Goal: Information Seeking & Learning: Learn about a topic

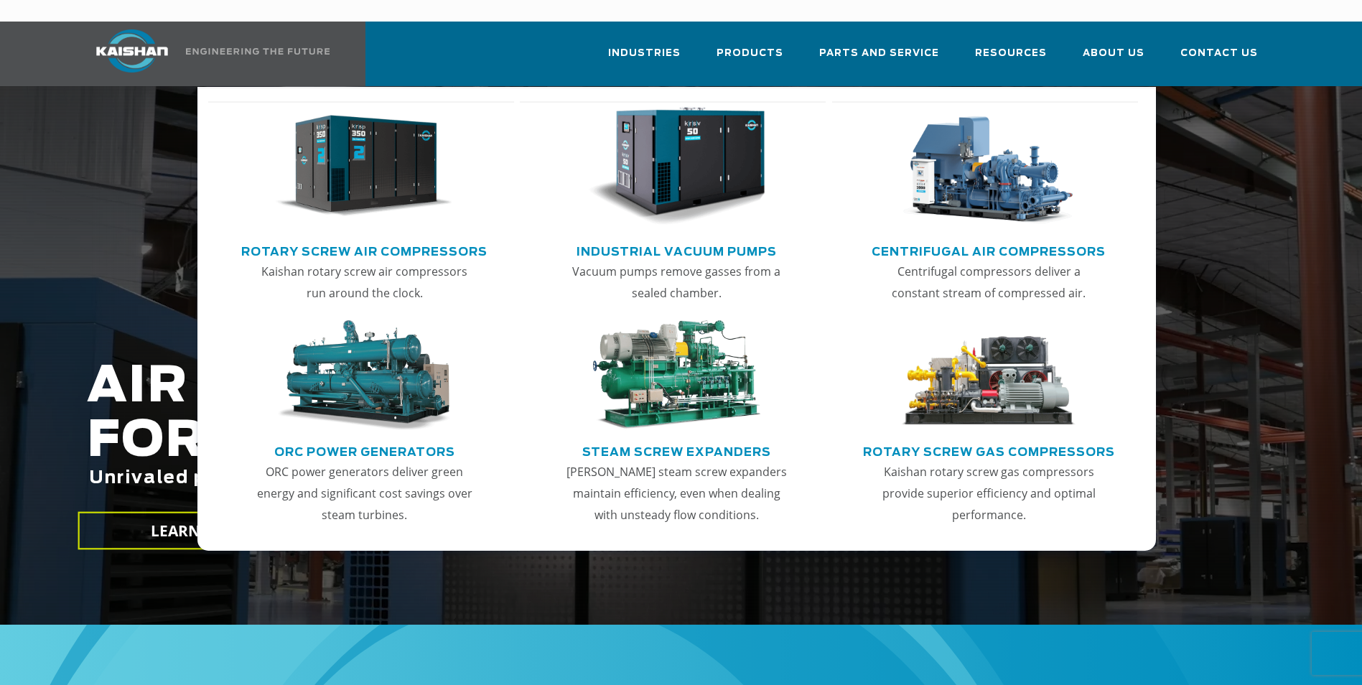
click at [429, 239] on link "Rotary Screw Air Compressors" at bounding box center [364, 250] width 246 height 22
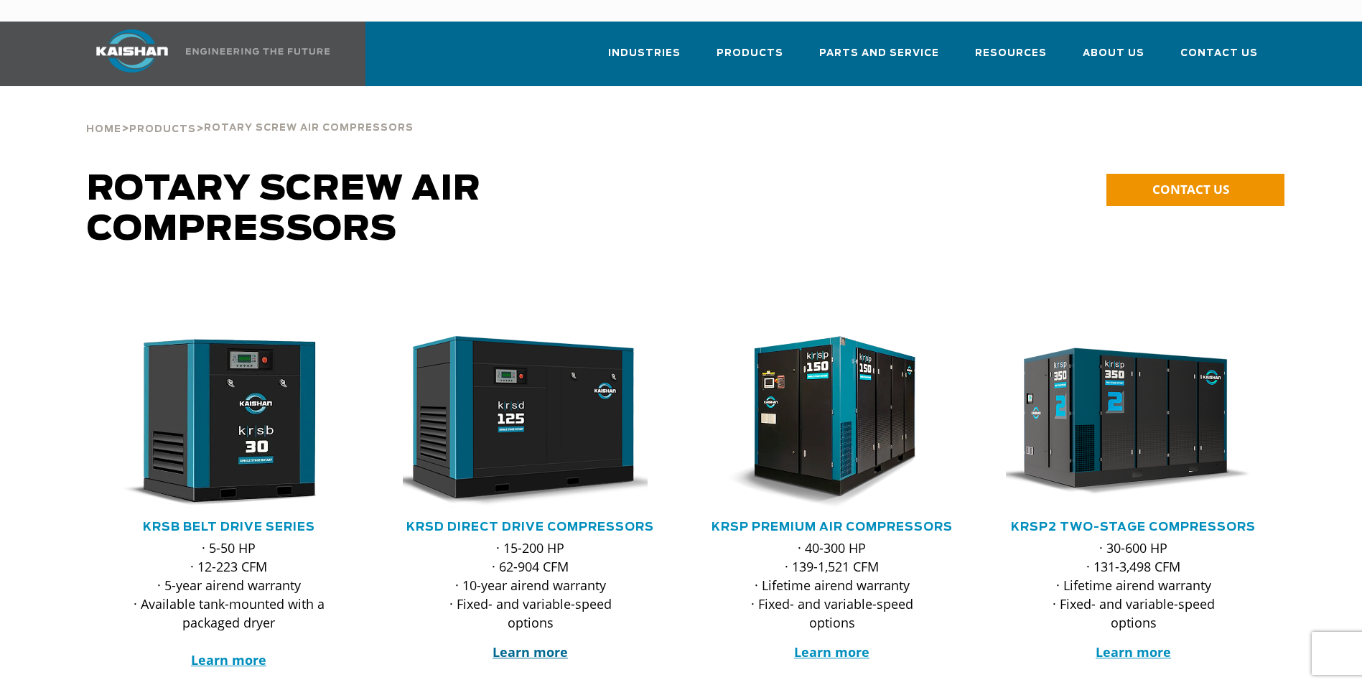
click at [521, 643] on strong "Learn more" at bounding box center [530, 651] width 75 height 17
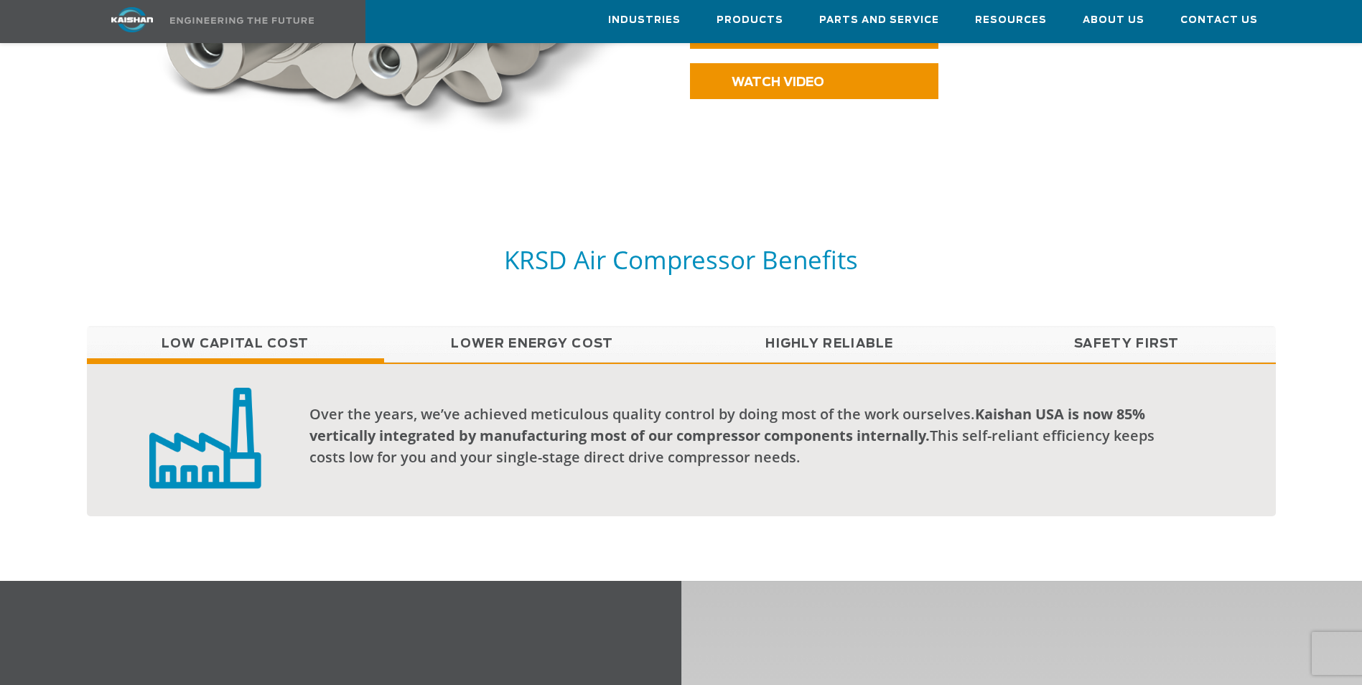
scroll to position [862, 0]
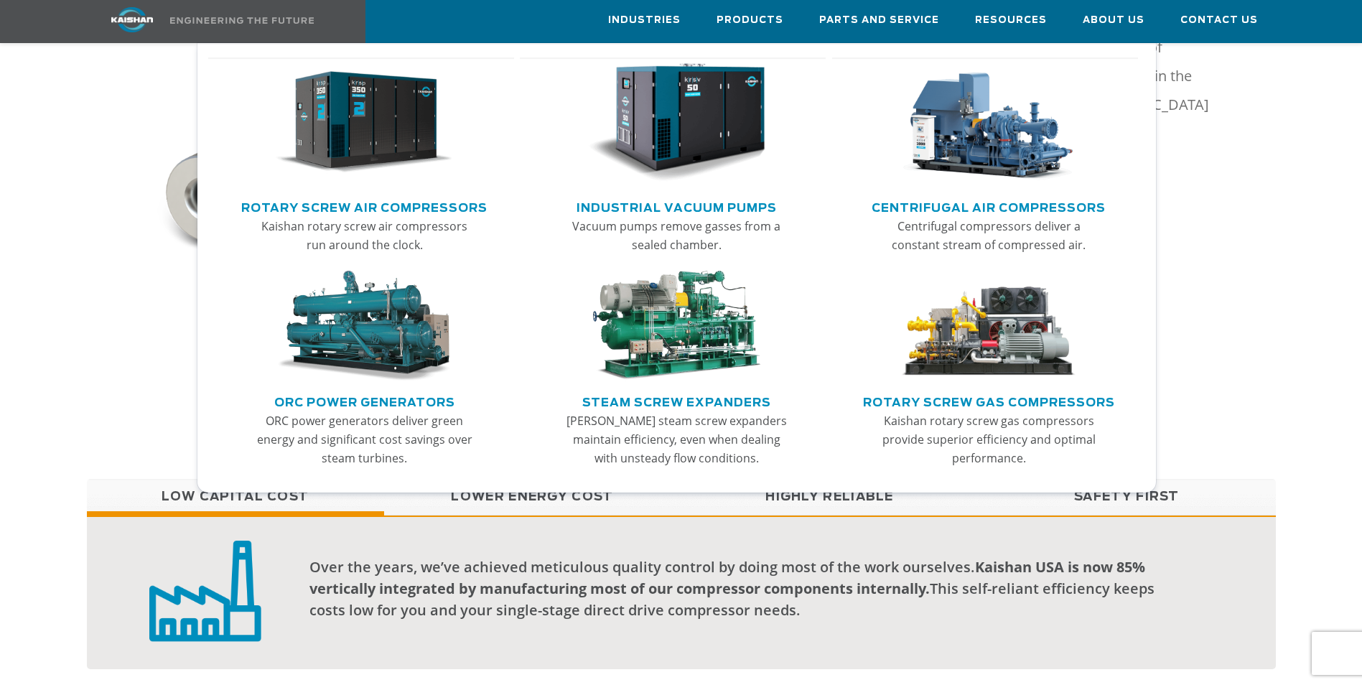
click at [433, 207] on link "Rotary Screw Air Compressors" at bounding box center [364, 206] width 246 height 22
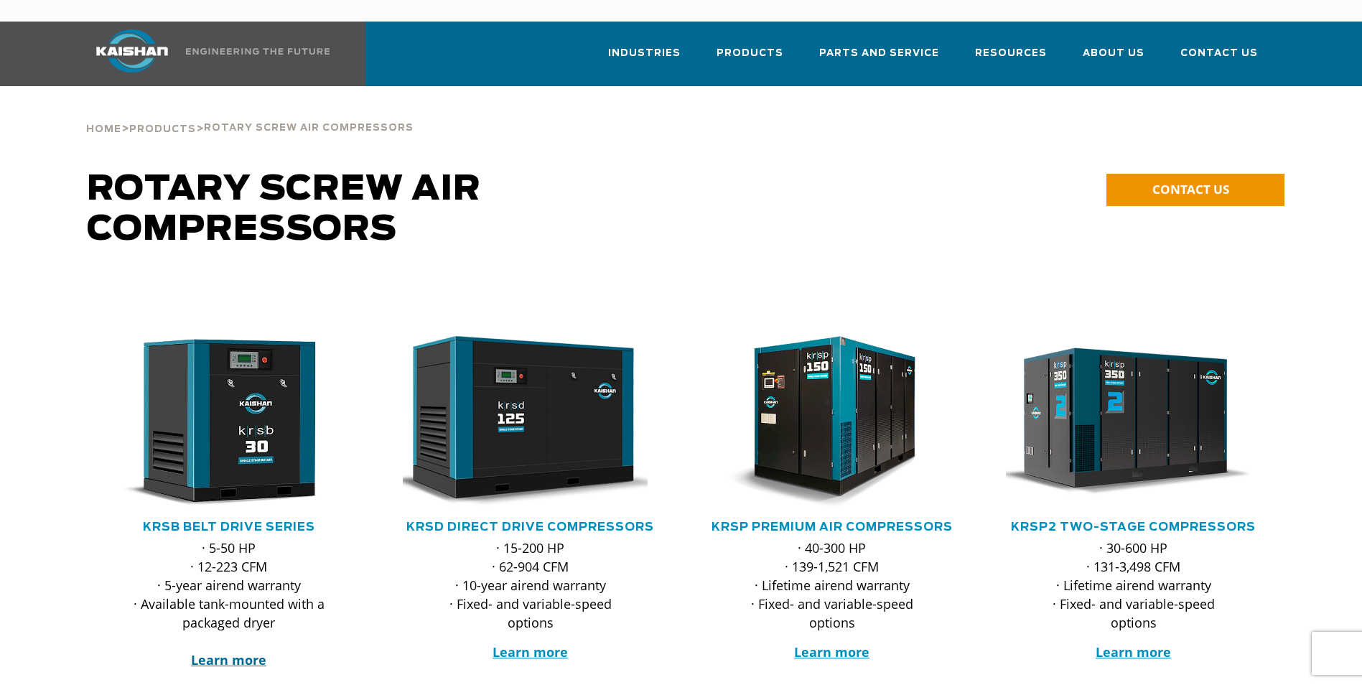
click at [232, 651] on strong "Learn more" at bounding box center [228, 659] width 75 height 17
